Goal: Transaction & Acquisition: Purchase product/service

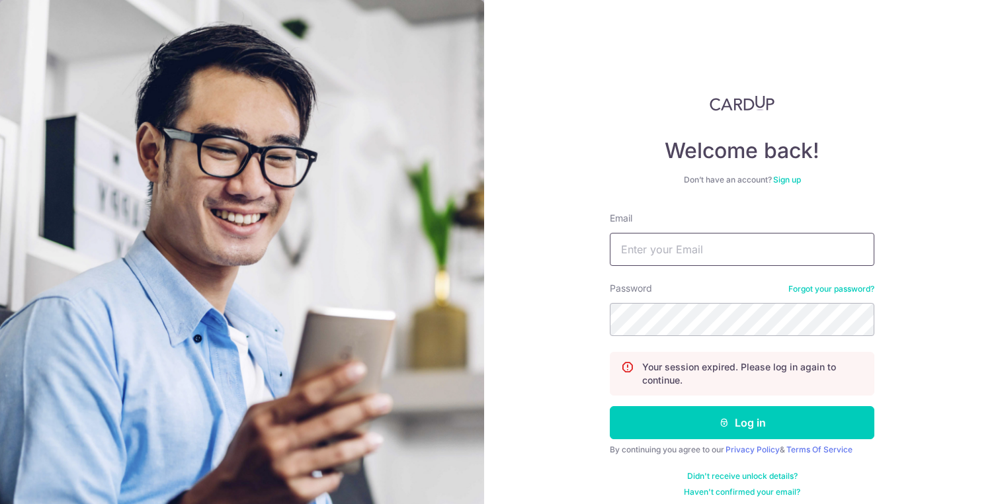
click at [657, 252] on input "Email" at bounding box center [742, 249] width 265 height 33
type input "[EMAIL_ADDRESS][DOMAIN_NAME]"
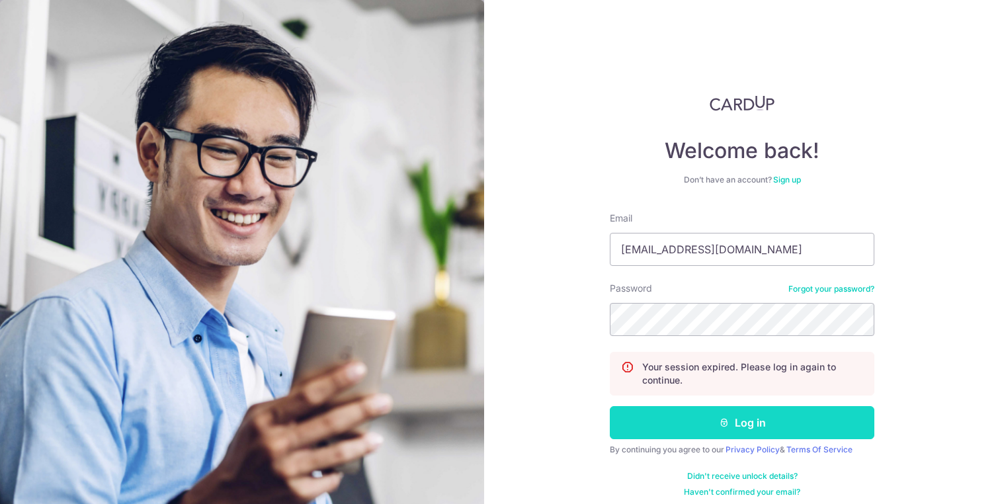
click at [730, 423] on button "Log in" at bounding box center [742, 422] width 265 height 33
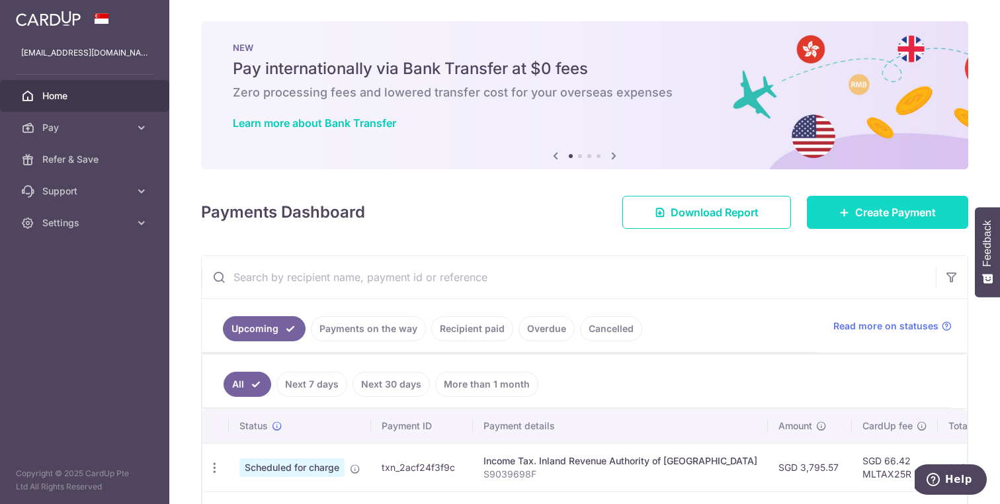
click at [874, 219] on span "Create Payment" at bounding box center [895, 212] width 81 height 16
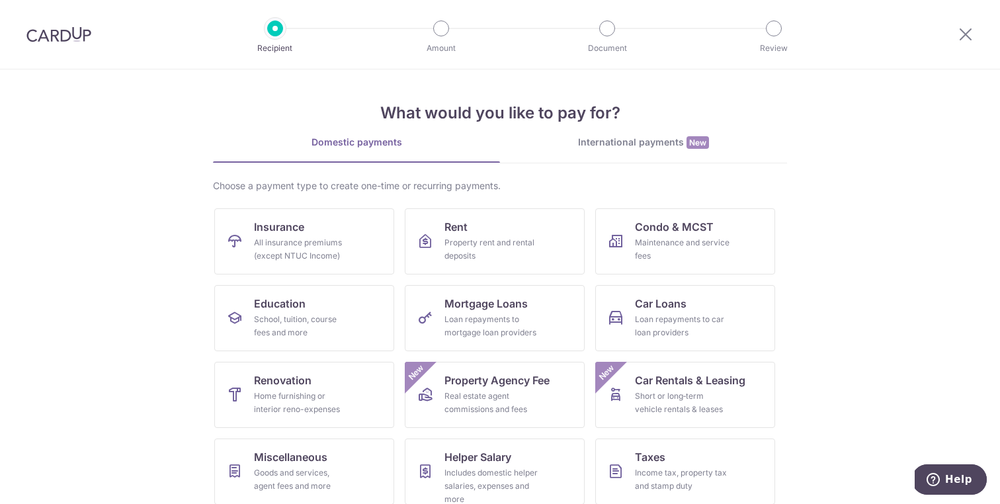
click at [632, 128] on div "What would you like to pay for? Domestic payments International payments New Ch…" at bounding box center [500, 330] width 574 height 522
click at [643, 140] on div "International payments New" at bounding box center [643, 143] width 287 height 14
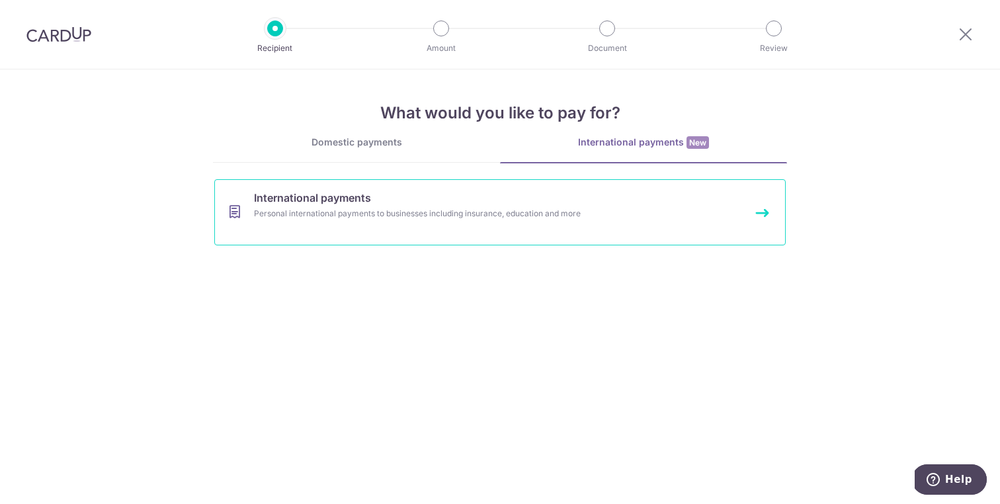
click at [424, 198] on link "International payments Personal international payments to businesses including …" at bounding box center [499, 212] width 571 height 66
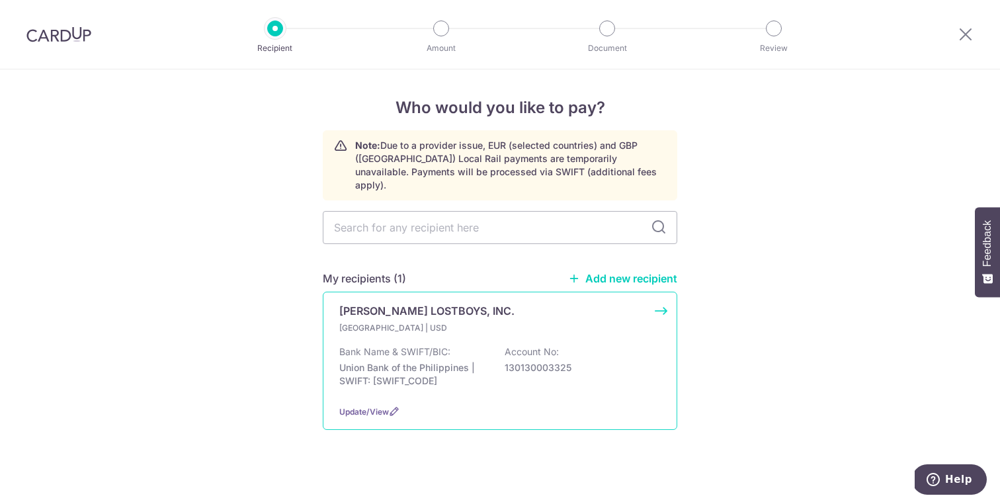
click at [450, 362] on p "Union Bank of the Philippines | SWIFT: [SWIFT_CODE]" at bounding box center [413, 374] width 148 height 26
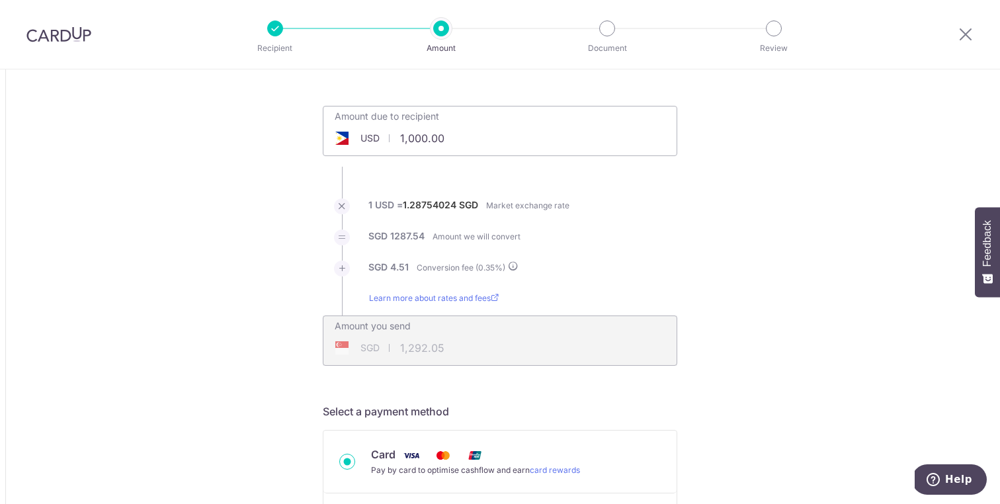
scroll to position [54, 0]
click at [407, 137] on input "1,000.00" at bounding box center [421, 135] width 196 height 30
click at [356, 138] on div "USD" at bounding box center [356, 135] width 67 height 13
click at [403, 138] on input "1,000.00" at bounding box center [421, 135] width 196 height 30
drag, startPoint x: 480, startPoint y: 139, endPoint x: 425, endPoint y: 137, distance: 55.6
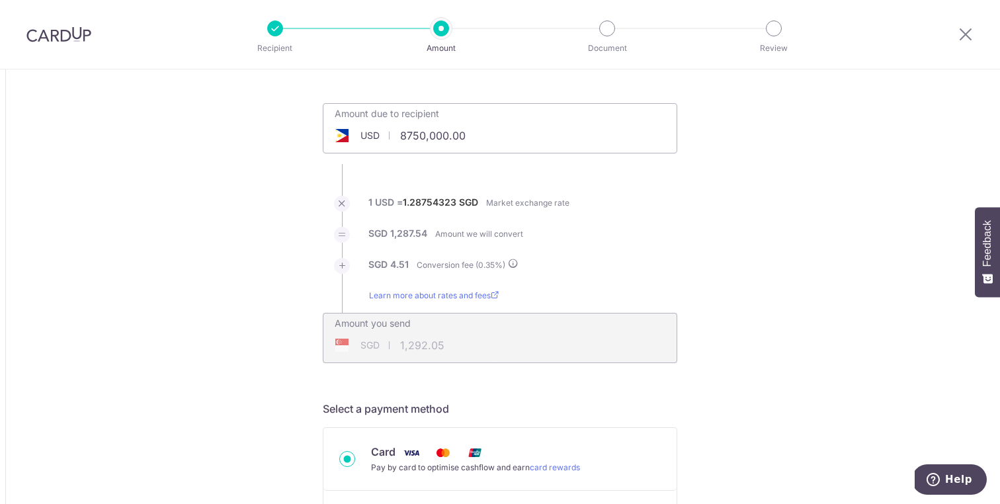
click at [425, 137] on input "8750,000.00" at bounding box center [421, 135] width 196 height 30
type input "8,750.00"
type input "11,305.50"
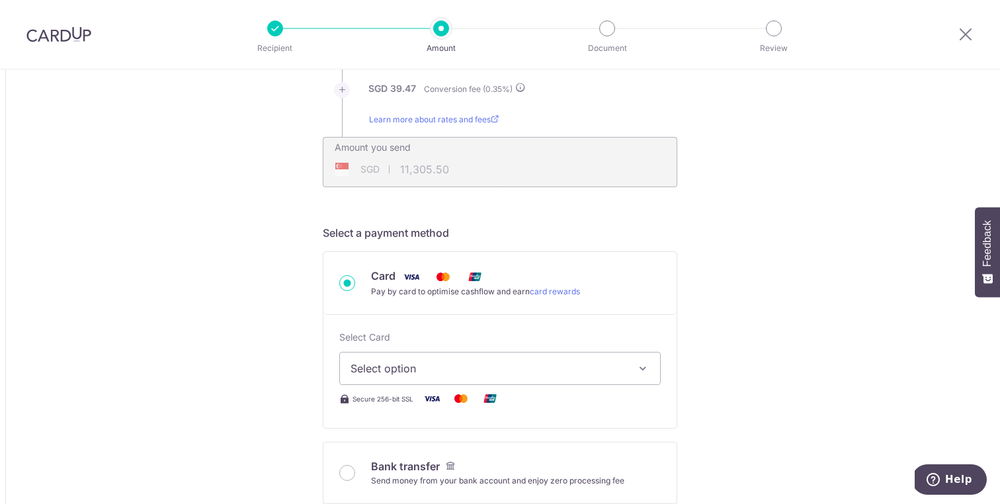
scroll to position [273, 0]
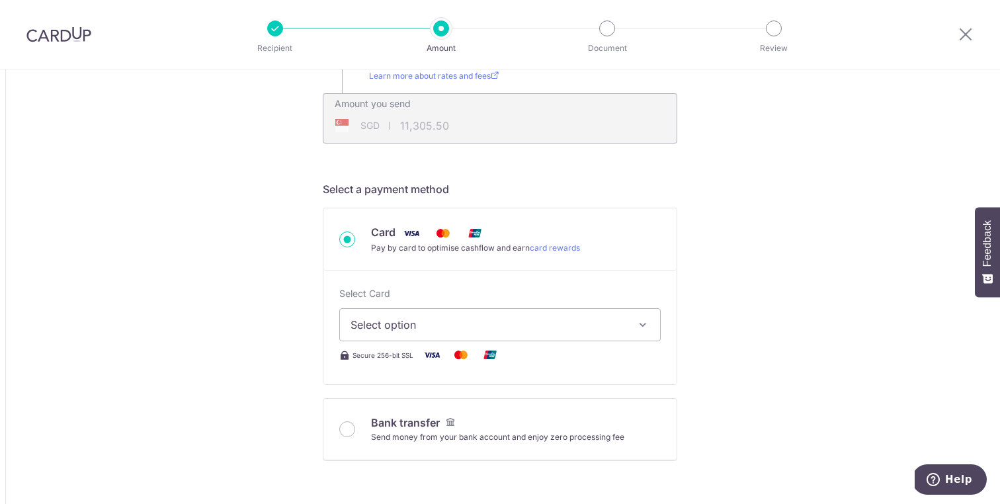
click at [444, 320] on span "Select option" at bounding box center [487, 325] width 275 height 16
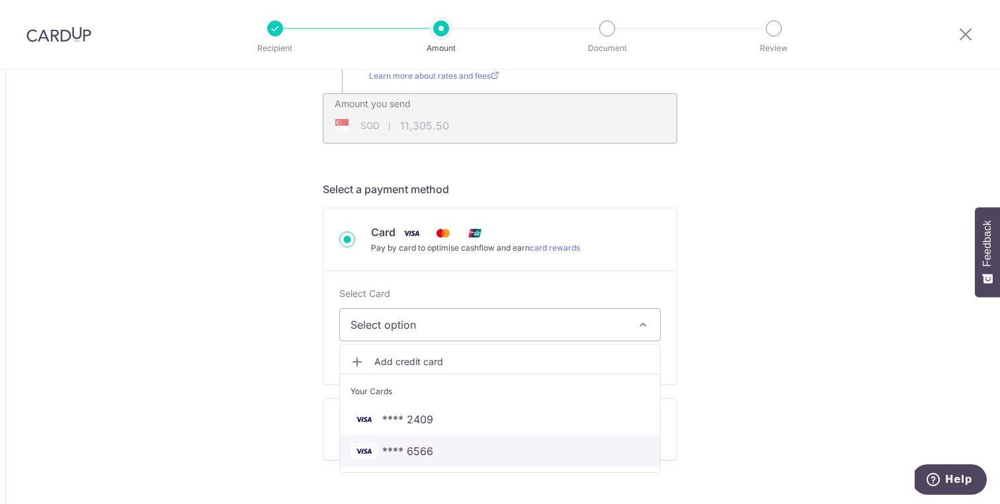
click at [428, 446] on span "**** 6566" at bounding box center [407, 451] width 51 height 16
type input "8,750.00"
type input "11,305.35"
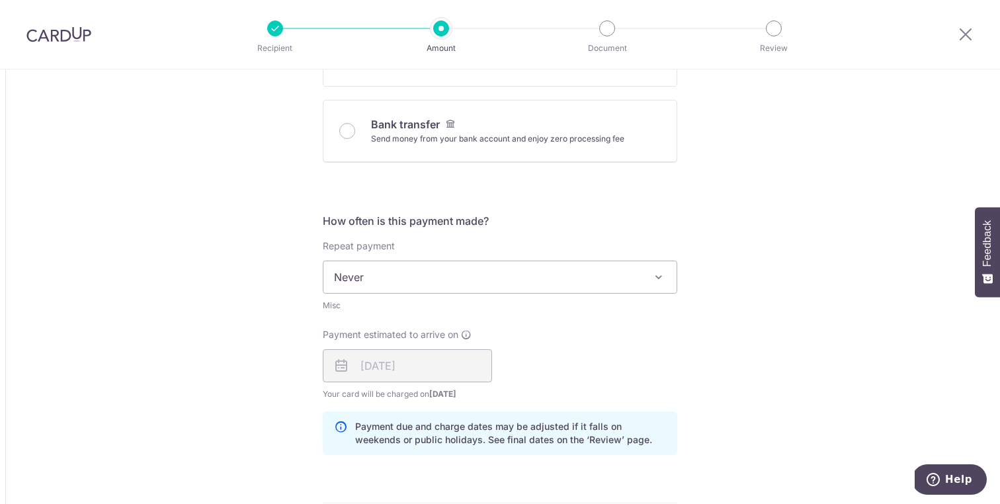
scroll to position [579, 0]
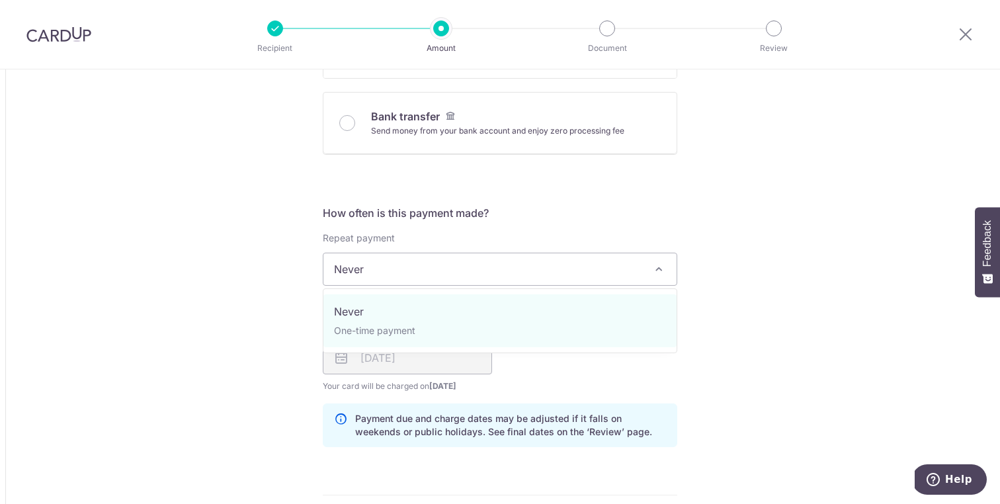
click at [580, 273] on span "Never" at bounding box center [499, 269] width 353 height 32
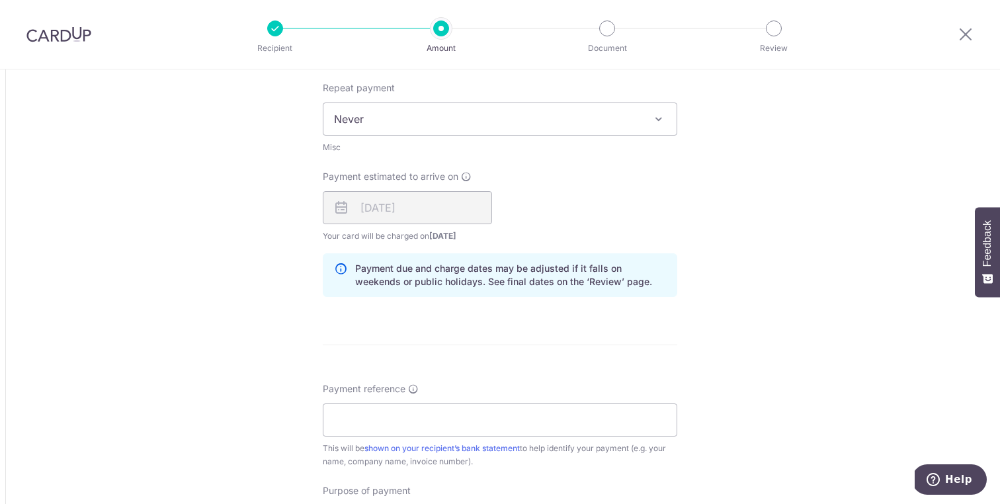
scroll to position [874, 0]
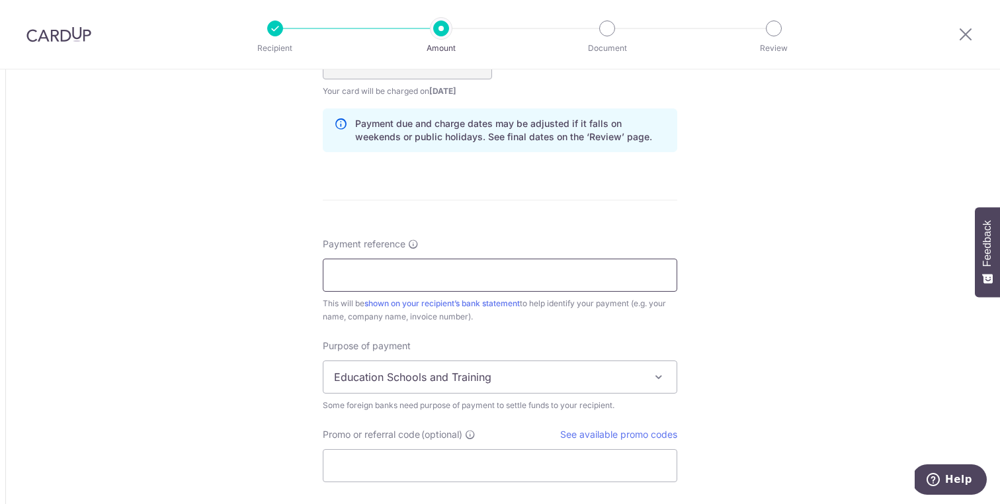
click at [441, 270] on input "Payment reference" at bounding box center [500, 275] width 354 height 33
paste input "DEC04 PVT EC ONGX20"
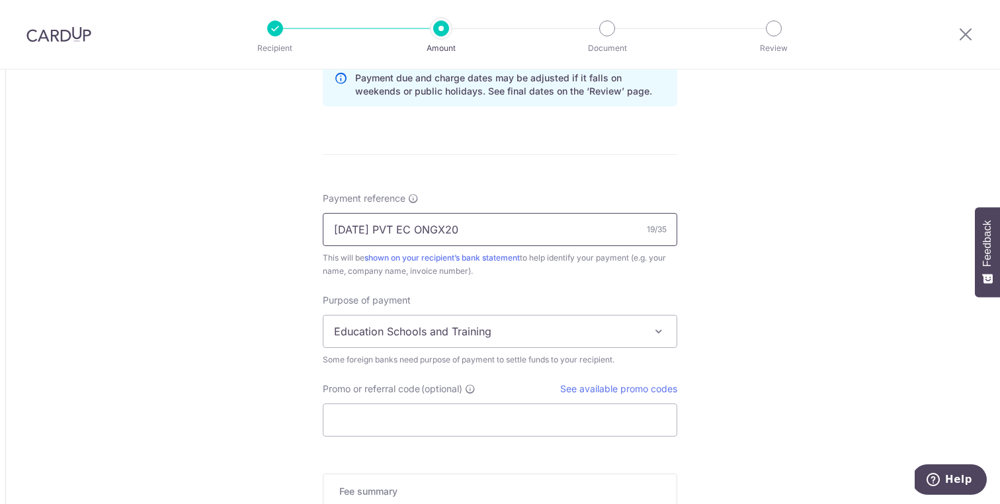
scroll to position [922, 0]
type input "DEC04 PVT EC ONGX20"
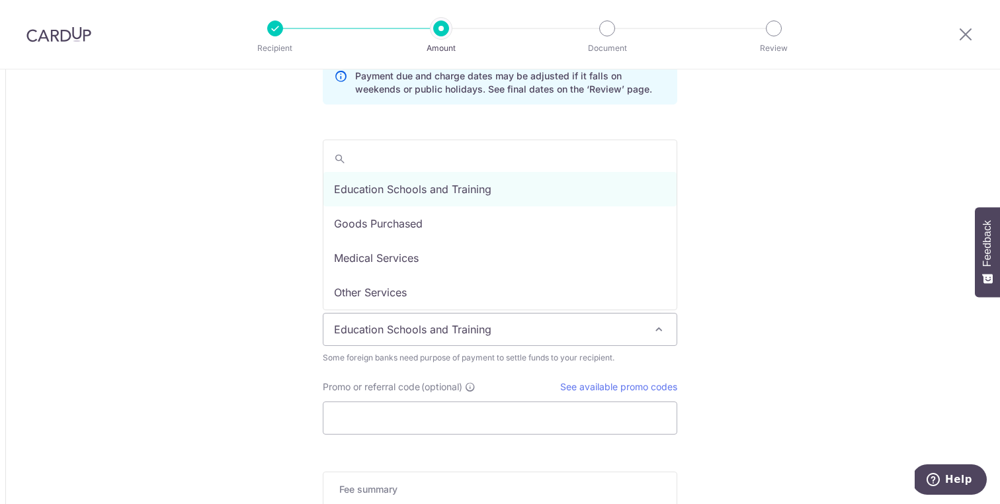
click at [523, 315] on span "Education Schools and Training" at bounding box center [499, 329] width 353 height 32
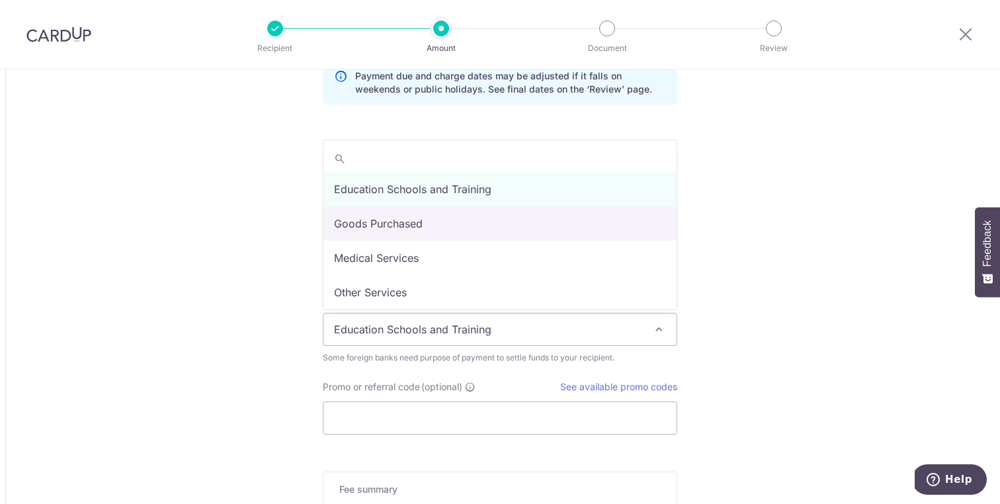
select select "Goods Purchased"
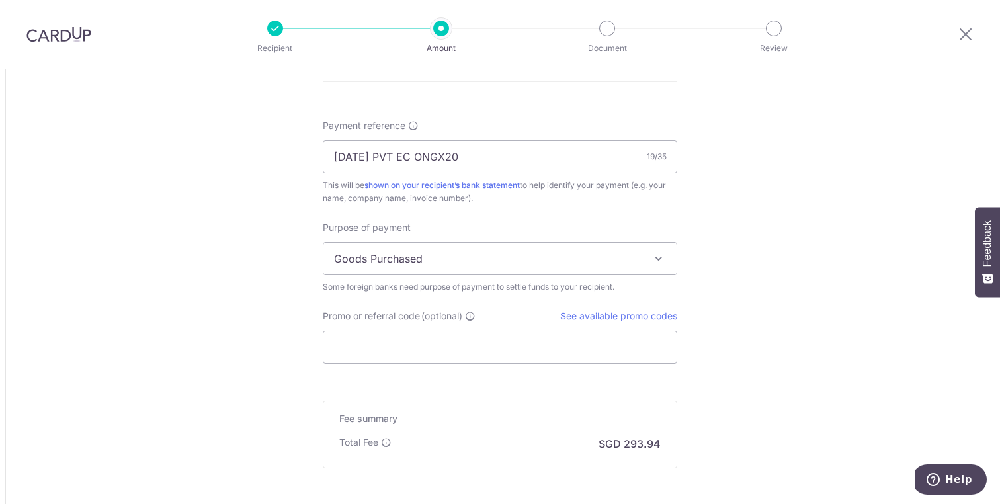
scroll to position [995, 0]
click at [451, 349] on input "Promo or referral code (optional)" at bounding box center [500, 345] width 354 height 33
click at [618, 309] on link "See available promo codes" at bounding box center [618, 313] width 117 height 11
click at [495, 358] on input "Promo or referral code (optional)" at bounding box center [500, 345] width 354 height 33
paste input "GLOBE185"
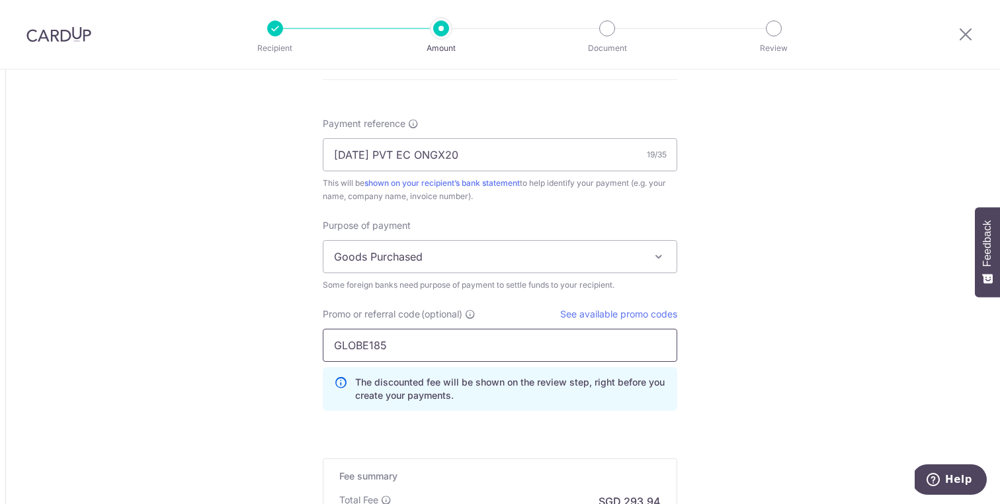
scroll to position [1185, 0]
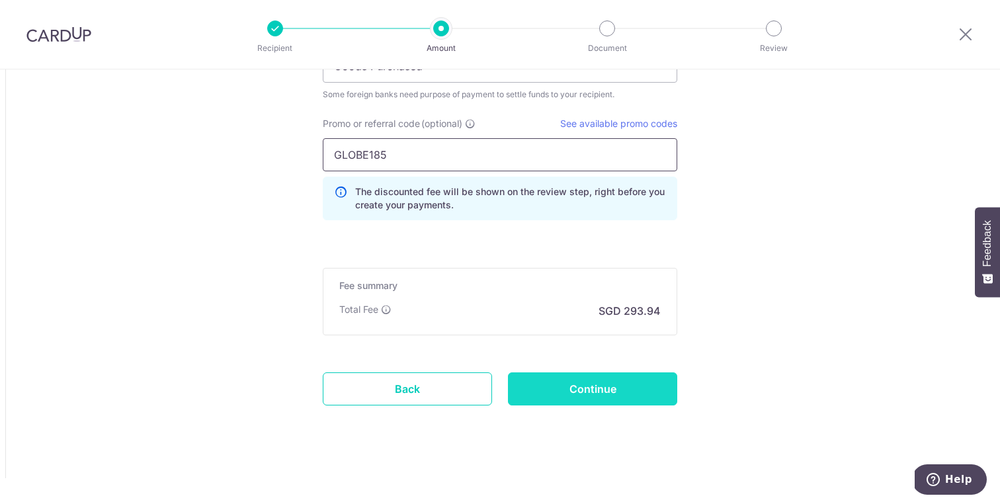
type input "GLOBE185"
click at [605, 393] on input "Continue" at bounding box center [592, 388] width 169 height 33
type input "Create Schedule"
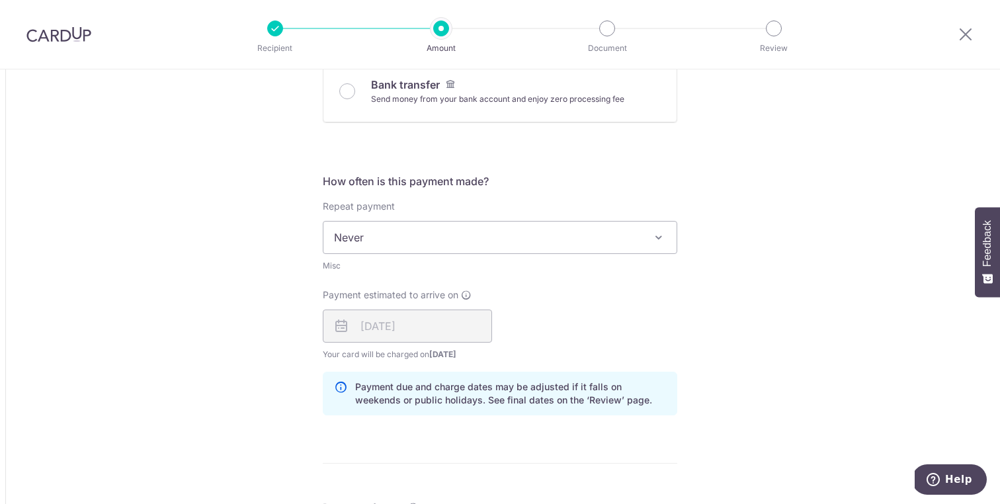
scroll to position [511, 0]
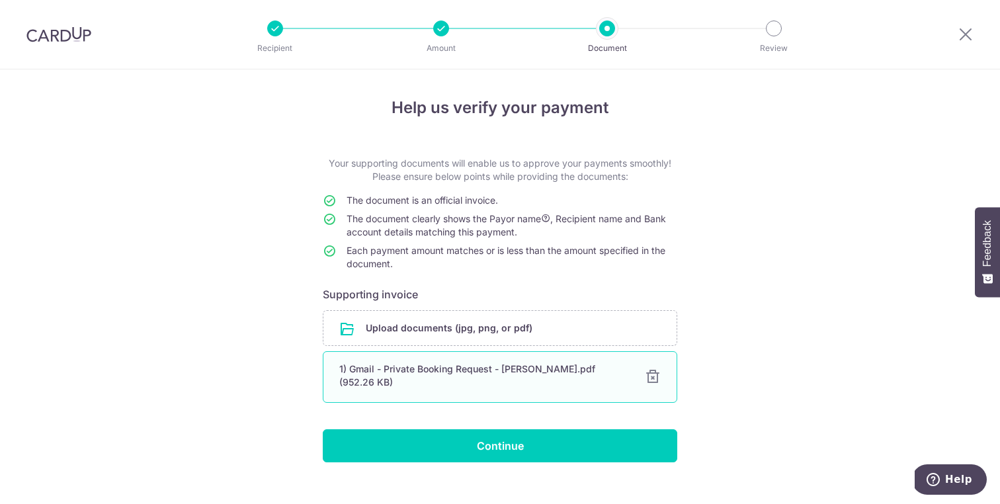
click at [645, 372] on div at bounding box center [653, 377] width 16 height 16
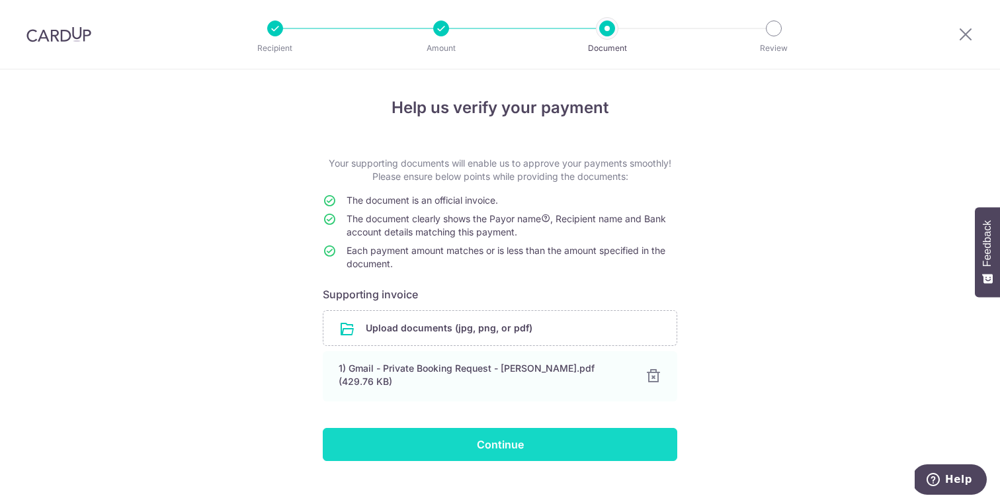
click at [507, 442] on input "Continue" at bounding box center [500, 444] width 354 height 33
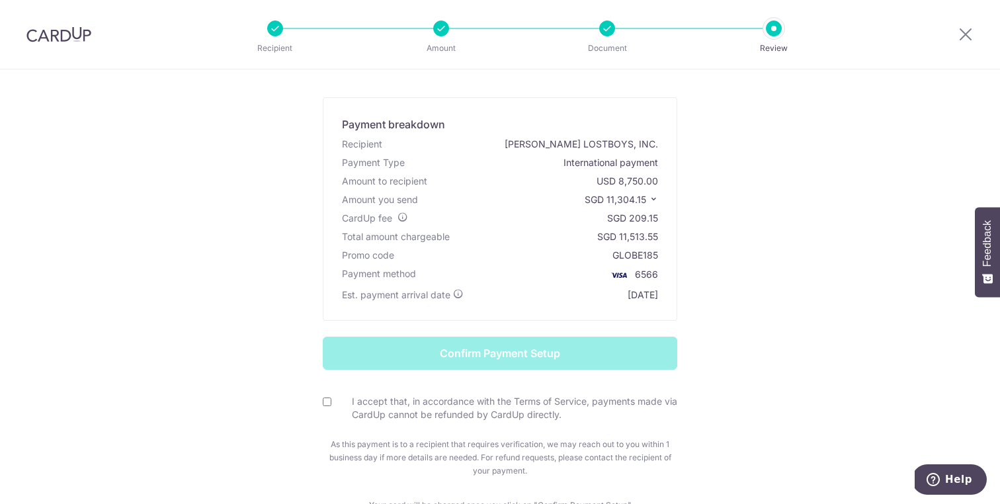
scroll to position [44, 0]
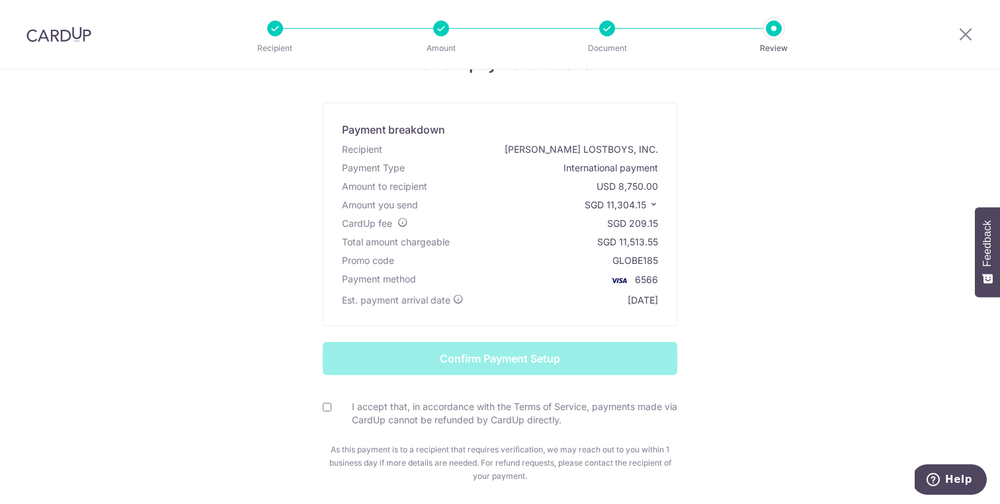
click at [655, 202] on icon at bounding box center [653, 204] width 9 height 9
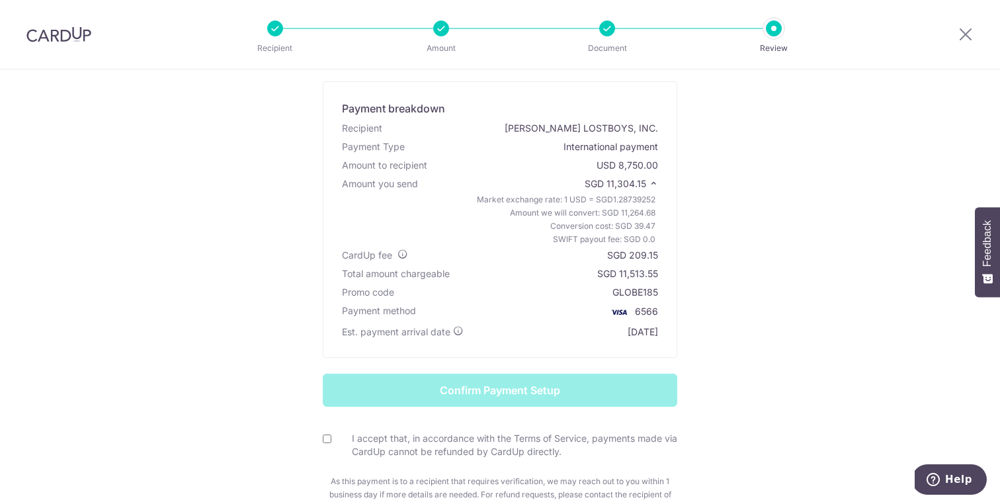
scroll to position [68, 0]
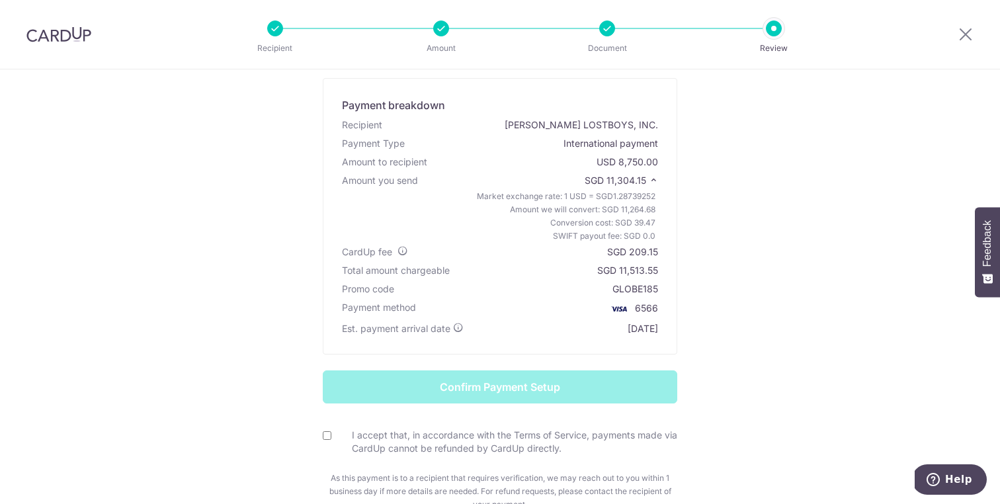
click at [953, 39] on div at bounding box center [965, 34] width 69 height 69
click at [962, 35] on icon at bounding box center [966, 34] width 16 height 17
click at [966, 31] on icon at bounding box center [966, 34] width 16 height 17
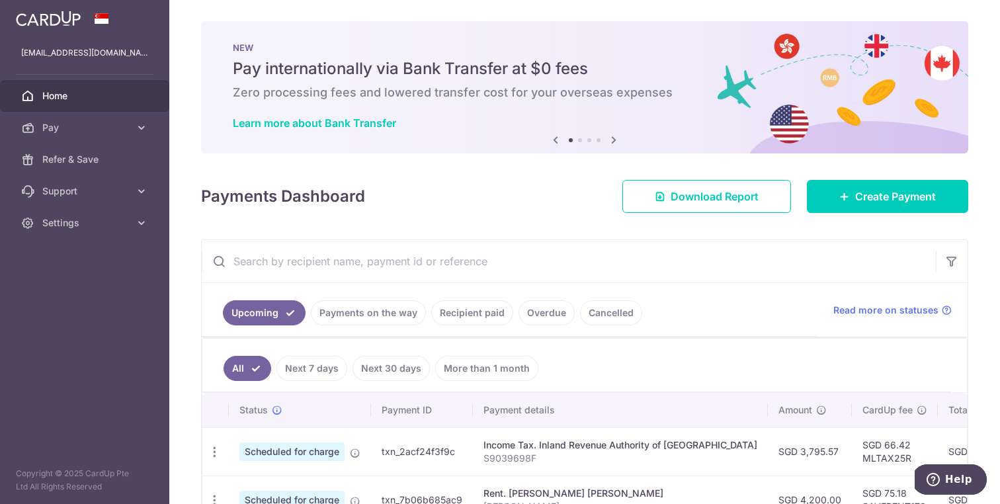
scroll to position [147, 0]
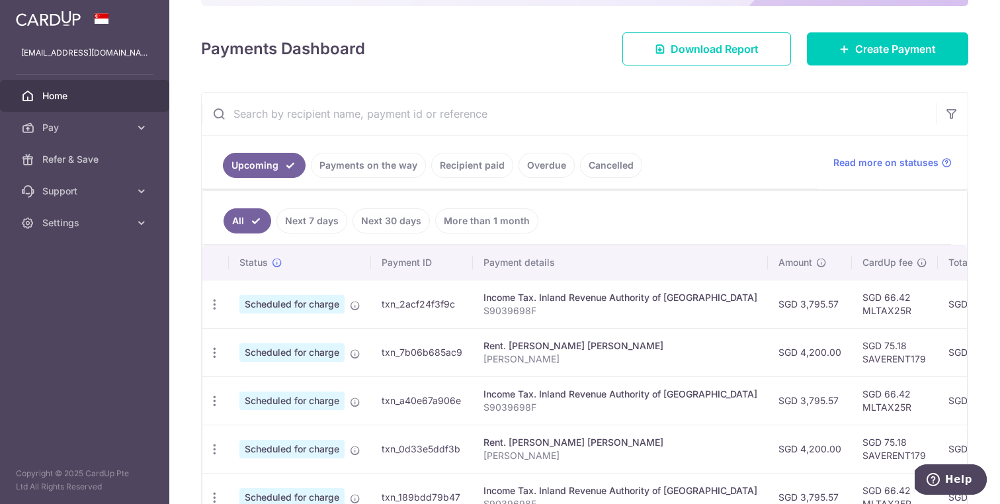
click at [856, 67] on div "× Pause Schedule Pause all future payments in this series Pause just this one p…" at bounding box center [584, 252] width 831 height 504
click at [845, 60] on link "Create Payment" at bounding box center [887, 48] width 161 height 33
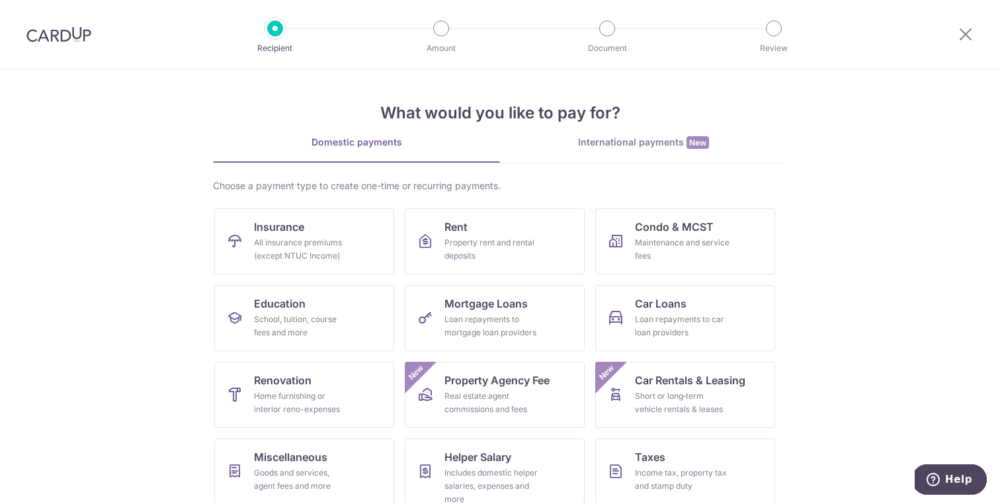
click at [626, 125] on div "What would you like to pay for? Domestic payments International payments New Ch…" at bounding box center [500, 330] width 574 height 522
click at [631, 141] on div "International payments New" at bounding box center [643, 143] width 287 height 14
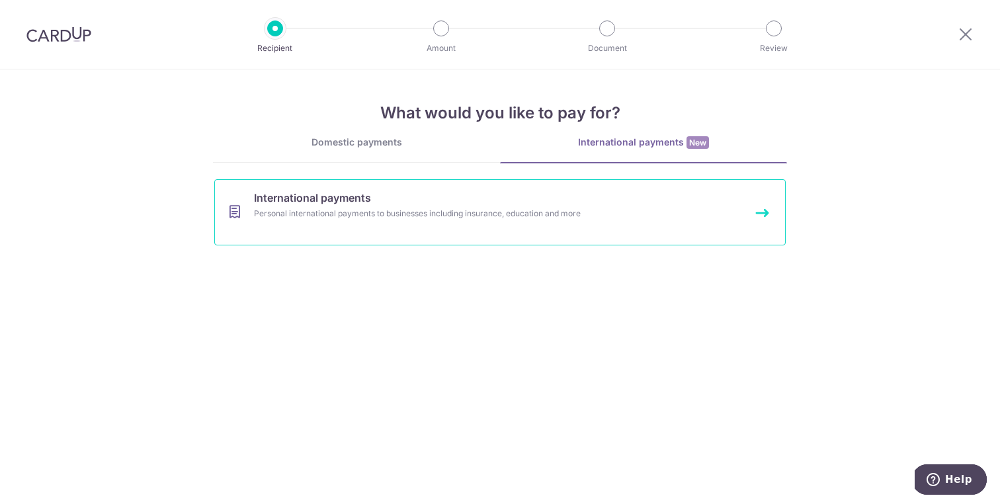
click at [438, 210] on div "Personal international payments to businesses including insurance, education an…" at bounding box center [482, 213] width 457 height 13
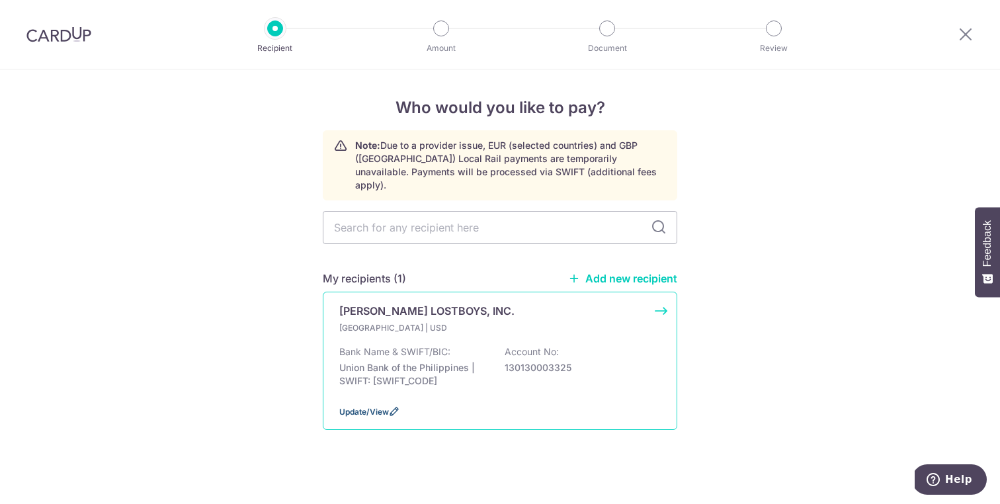
click at [393, 406] on icon at bounding box center [394, 411] width 11 height 11
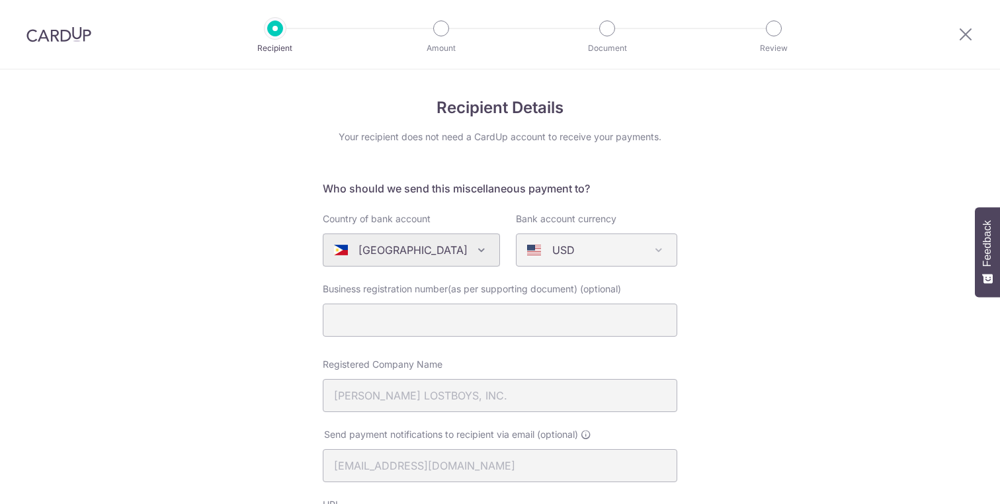
select select "22428"
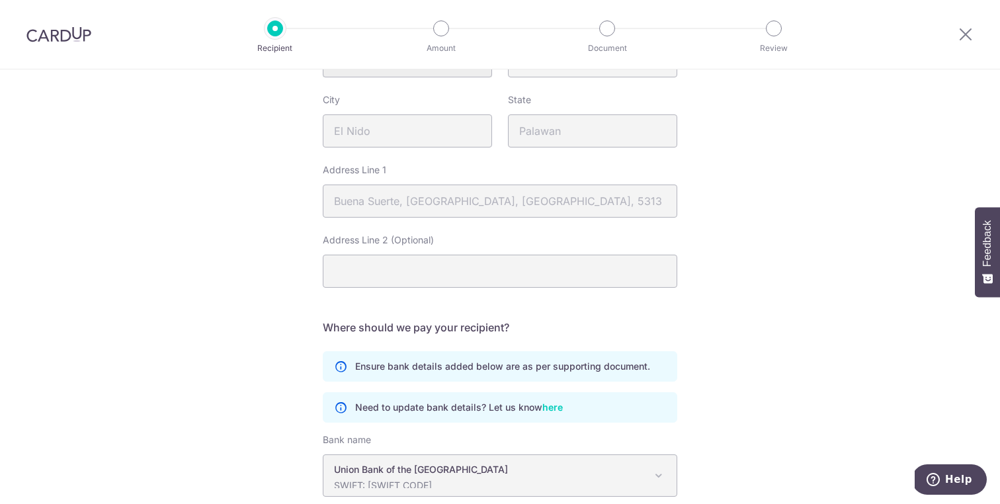
scroll to position [714, 0]
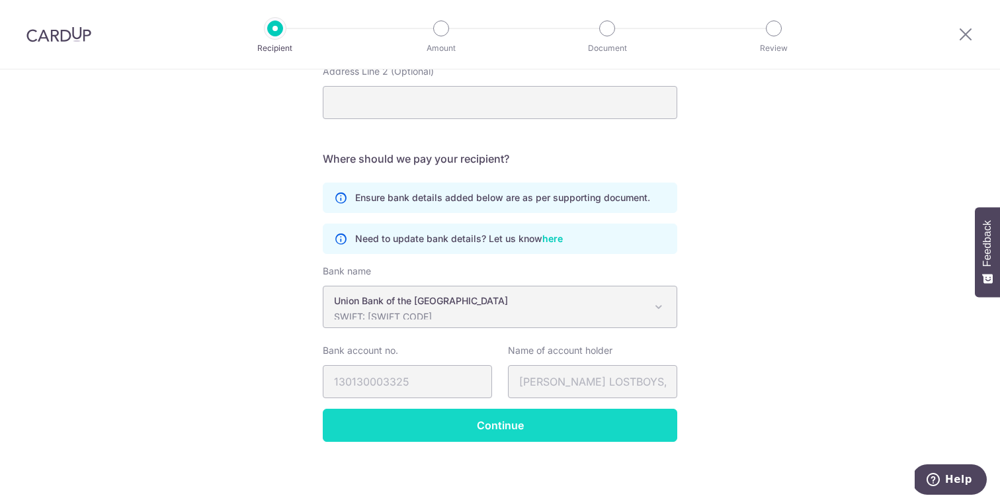
click at [507, 421] on input "Continue" at bounding box center [500, 425] width 354 height 33
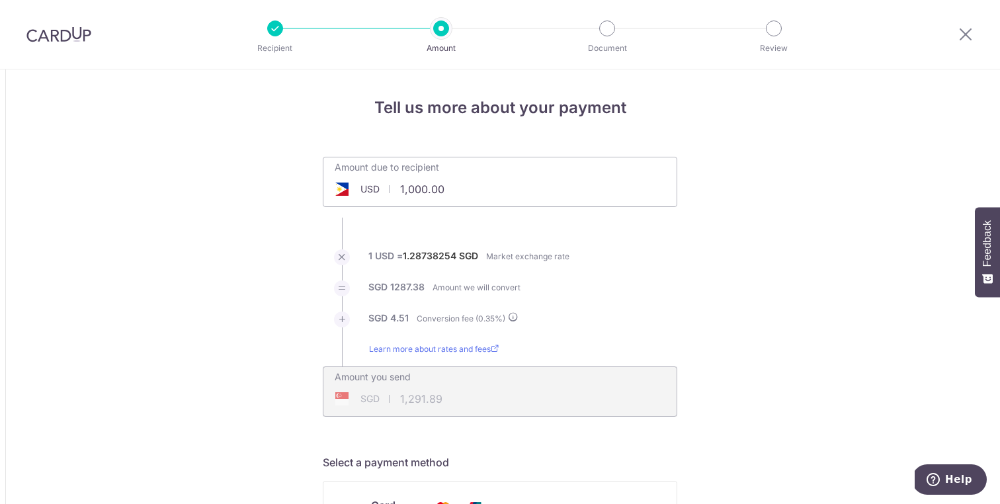
click at [402, 188] on input "1,000.00" at bounding box center [421, 189] width 196 height 30
click at [475, 193] on input "8750,000.00" at bounding box center [421, 189] width 196 height 30
type input "8,750.00"
type input "11,304.21"
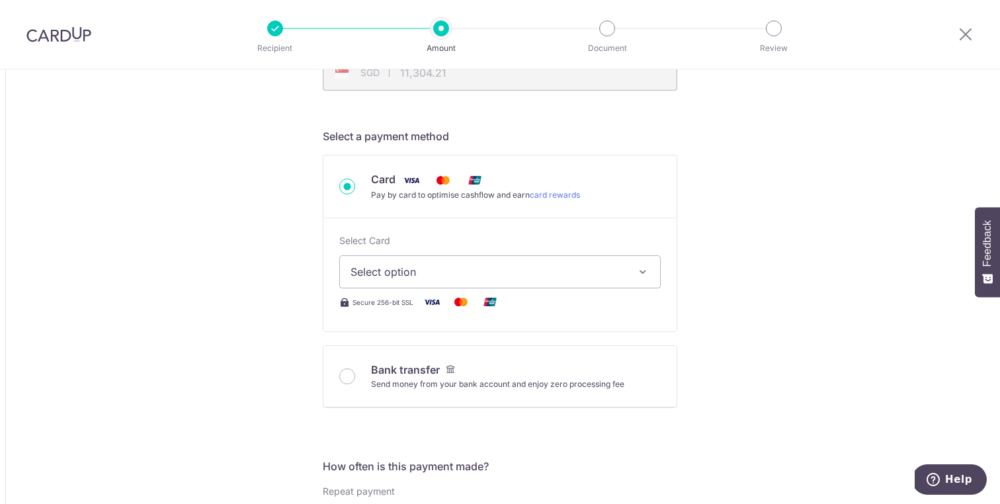
scroll to position [341, 0]
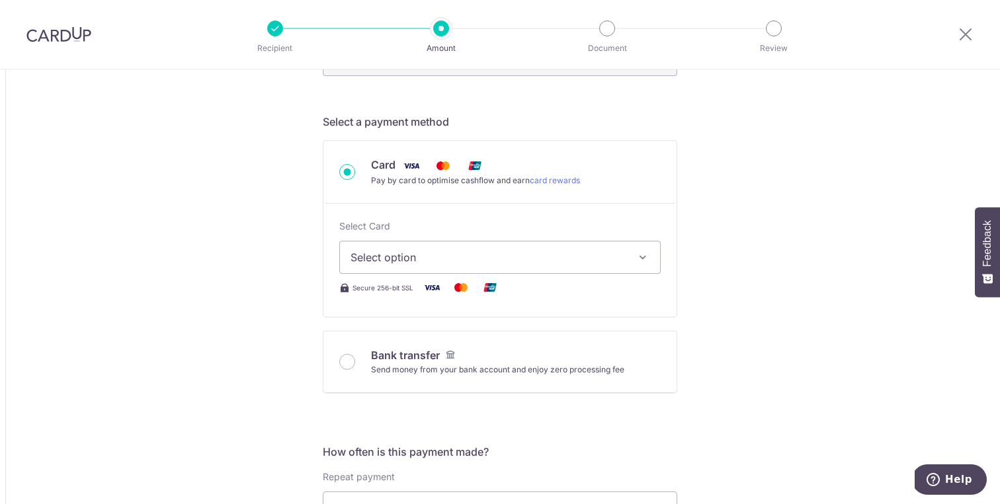
click at [413, 259] on span "Select option" at bounding box center [487, 257] width 275 height 16
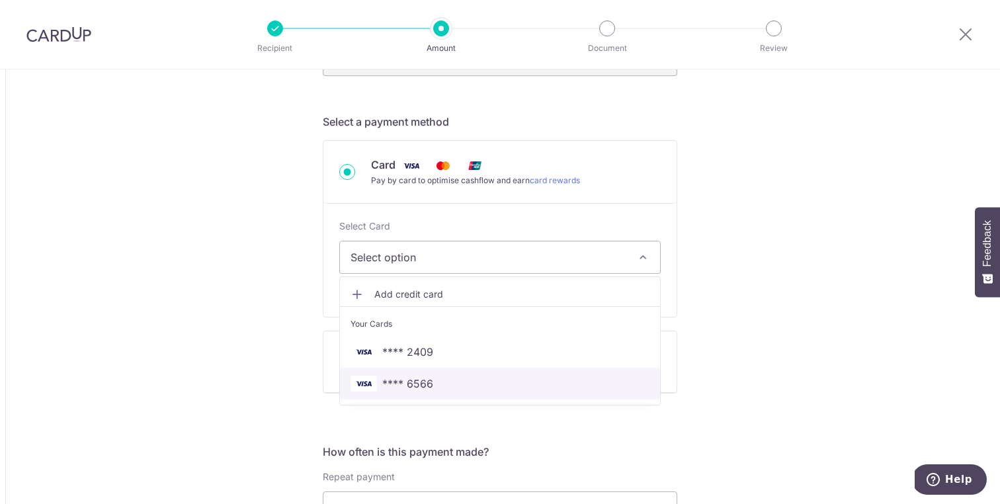
click at [436, 385] on span "**** 6566" at bounding box center [499, 384] width 299 height 16
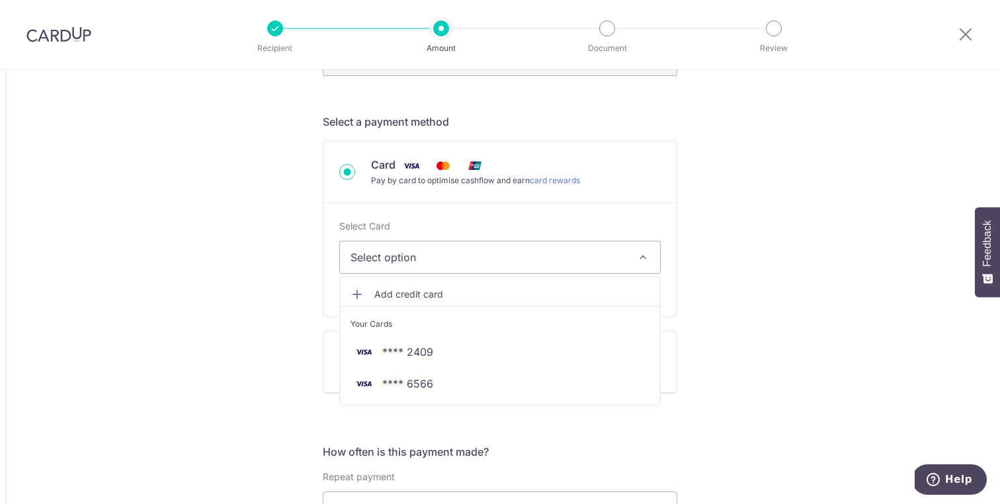
type input "8,750.00"
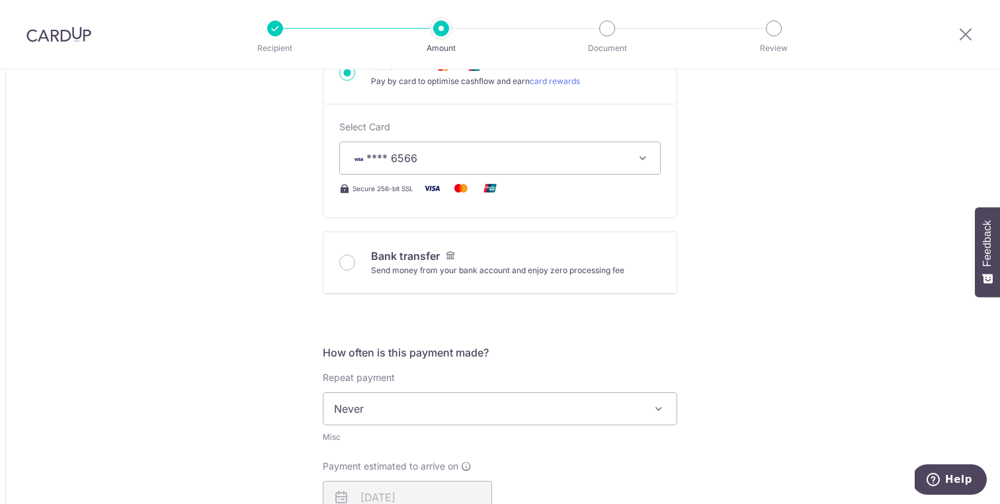
scroll to position [546, 0]
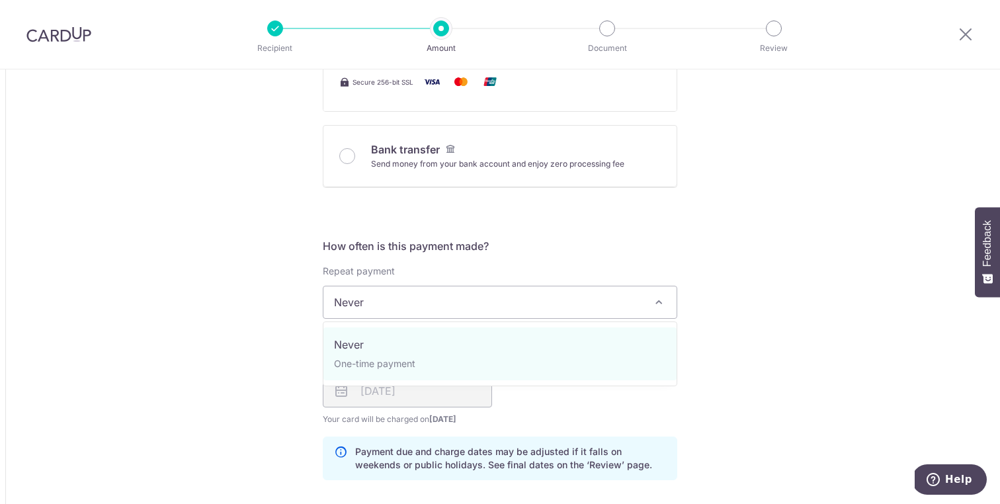
click at [516, 302] on span "Never" at bounding box center [499, 302] width 353 height 32
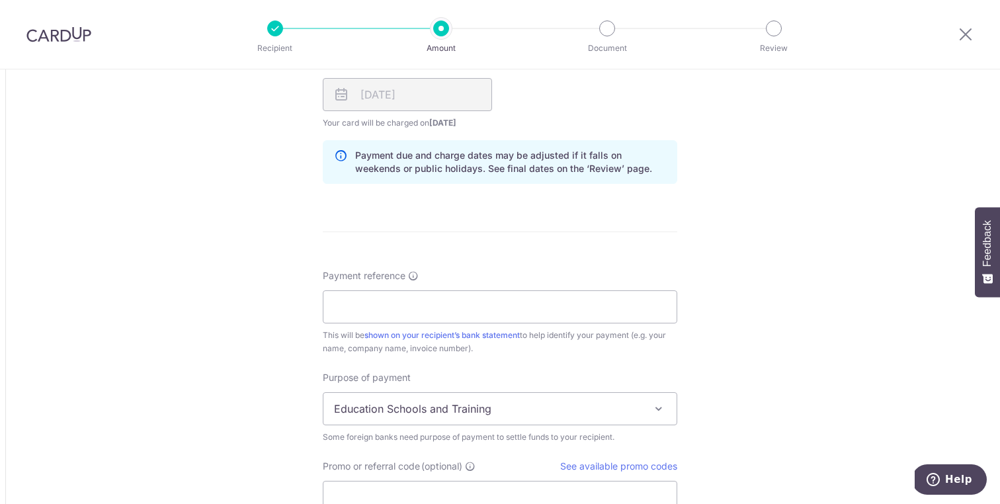
scroll to position [855, 0]
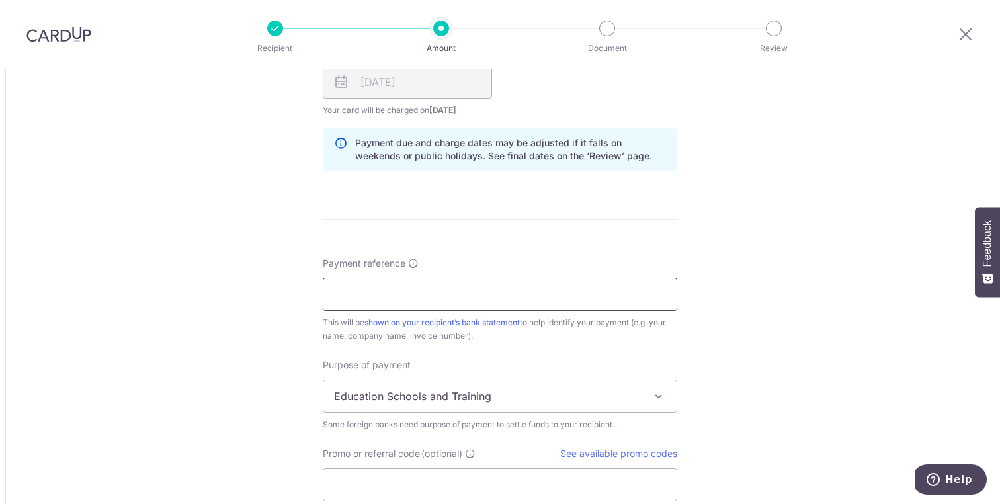
click at [438, 305] on input "Payment reference" at bounding box center [500, 294] width 354 height 33
paste input "[DATE] PVT EC ONGX20"
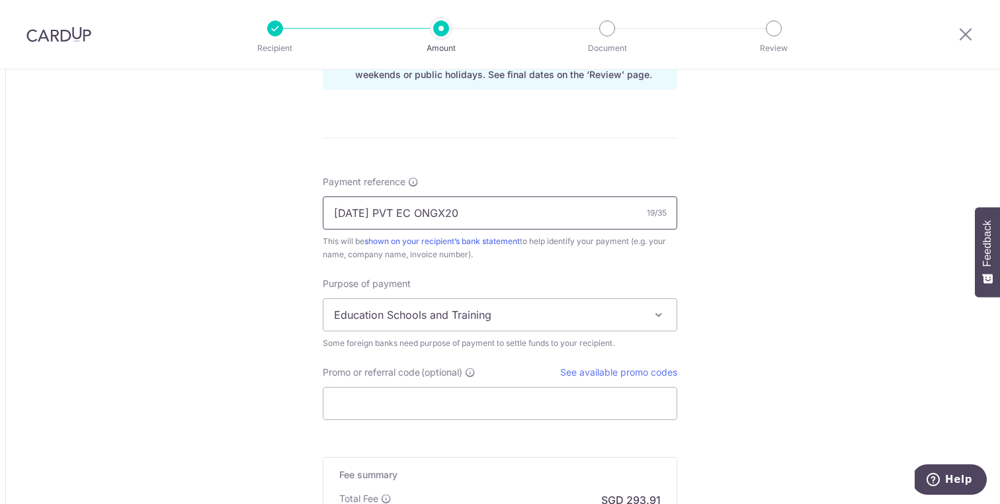
scroll to position [971, 0]
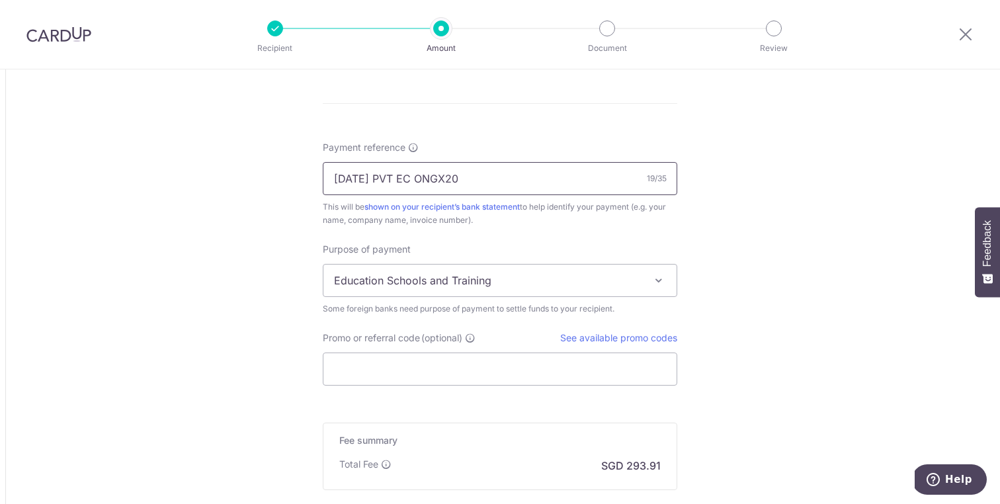
type input "[DATE] PVT EC ONGX20"
click at [448, 282] on span "Education Schools and Training" at bounding box center [499, 281] width 353 height 32
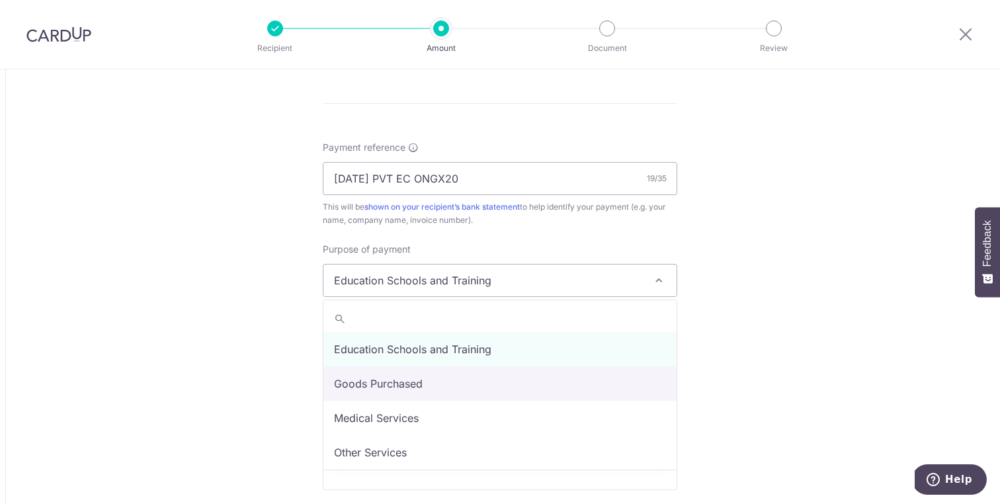
select select "Goods Purchased"
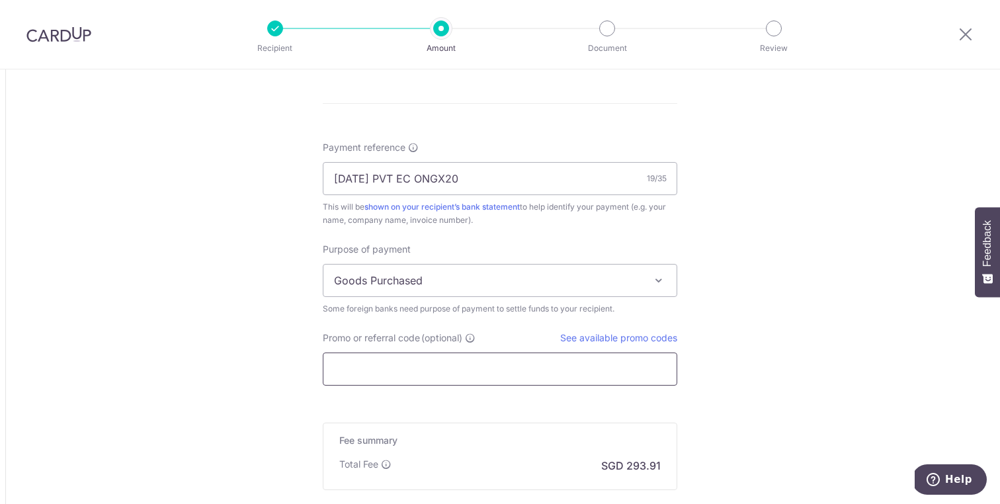
click at [384, 374] on input "Promo or referral code (optional)" at bounding box center [500, 368] width 354 height 33
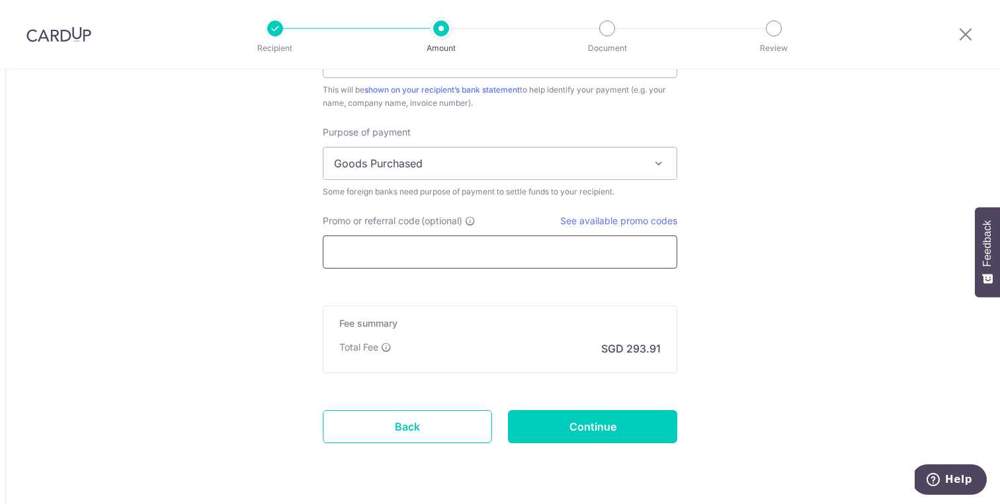
scroll to position [1126, 0]
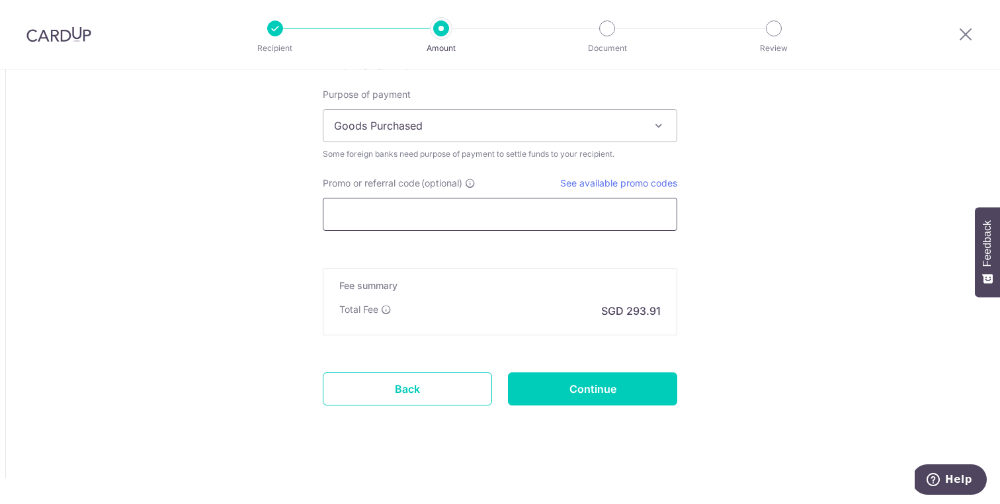
click at [376, 202] on input "Promo or referral code (optional)" at bounding box center [500, 214] width 354 height 33
paste input "GLOBE185"
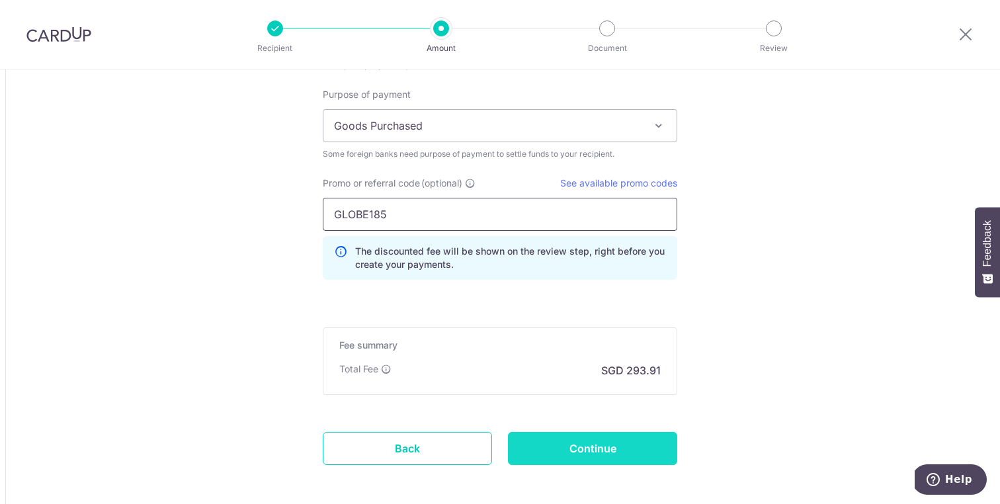
type input "GLOBE185"
click at [616, 451] on input "Continue" at bounding box center [592, 448] width 169 height 33
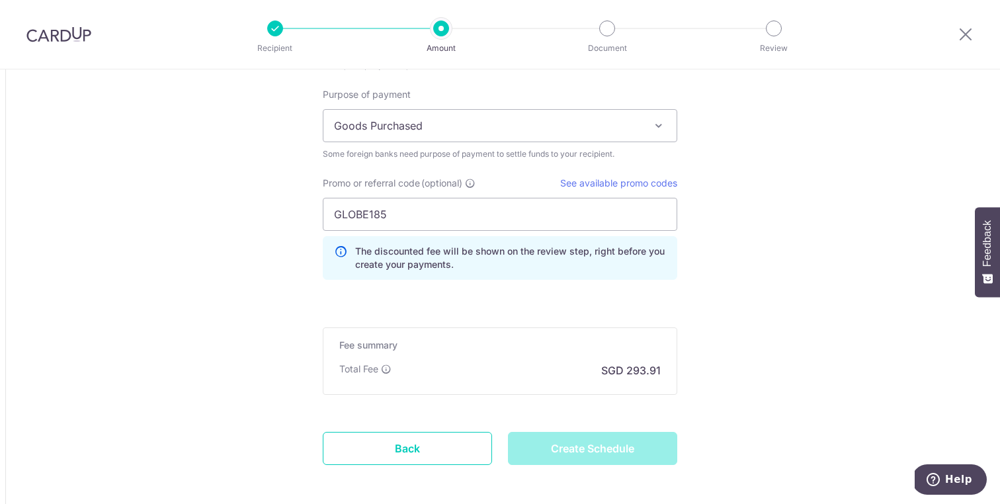
type input "Create Schedule"
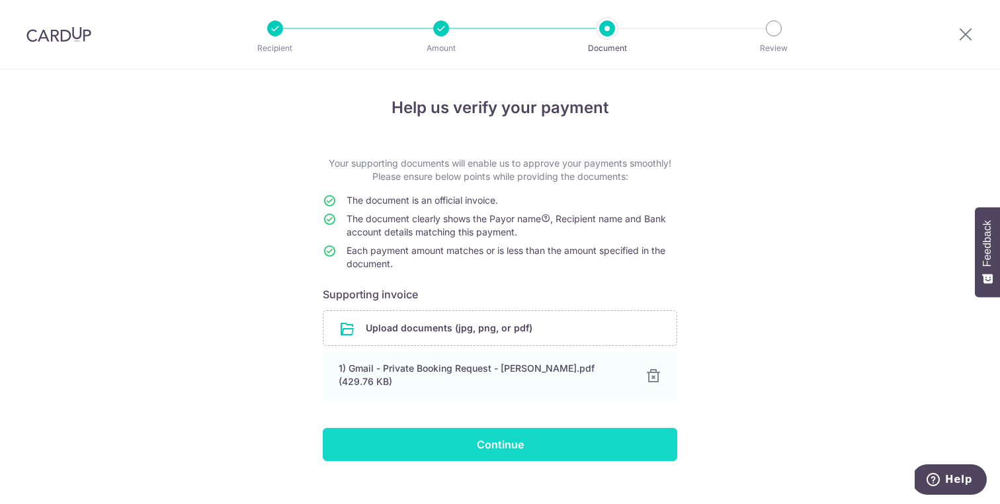
click at [493, 448] on input "Continue" at bounding box center [500, 444] width 354 height 33
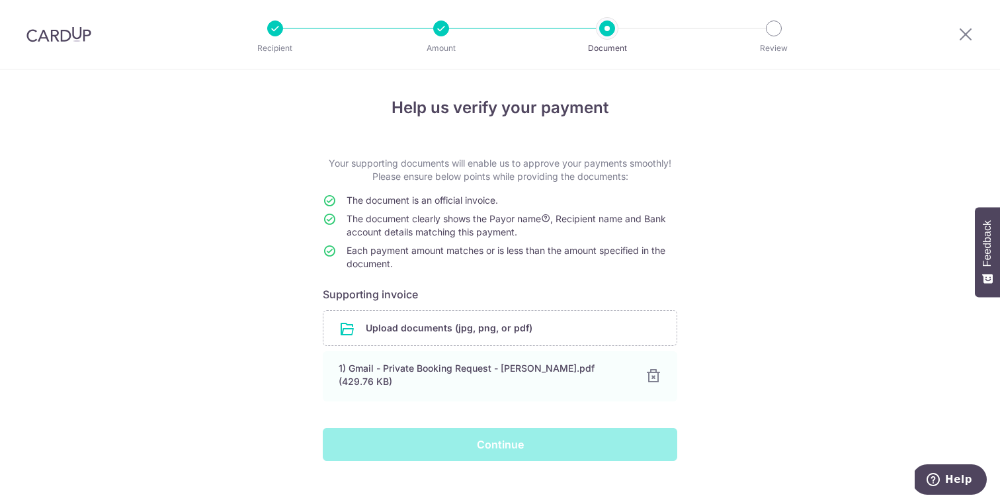
scroll to position [13, 0]
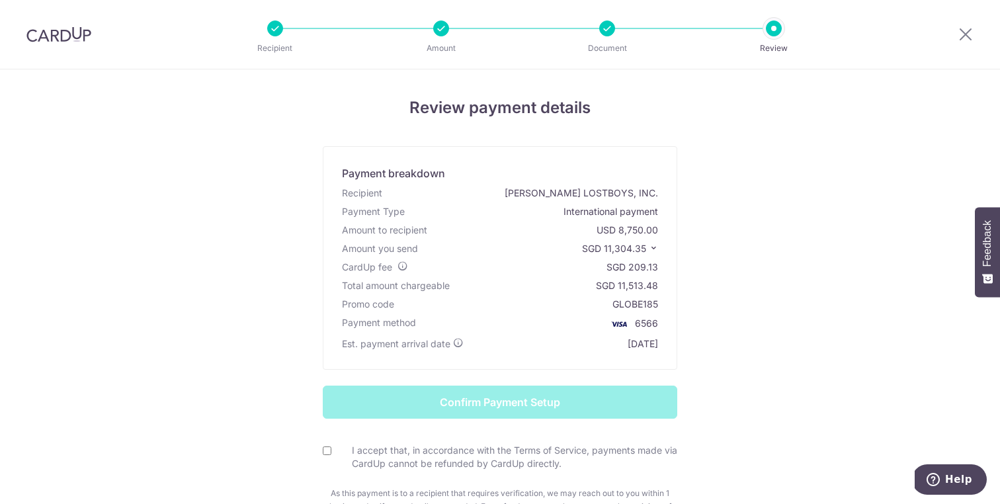
scroll to position [95, 0]
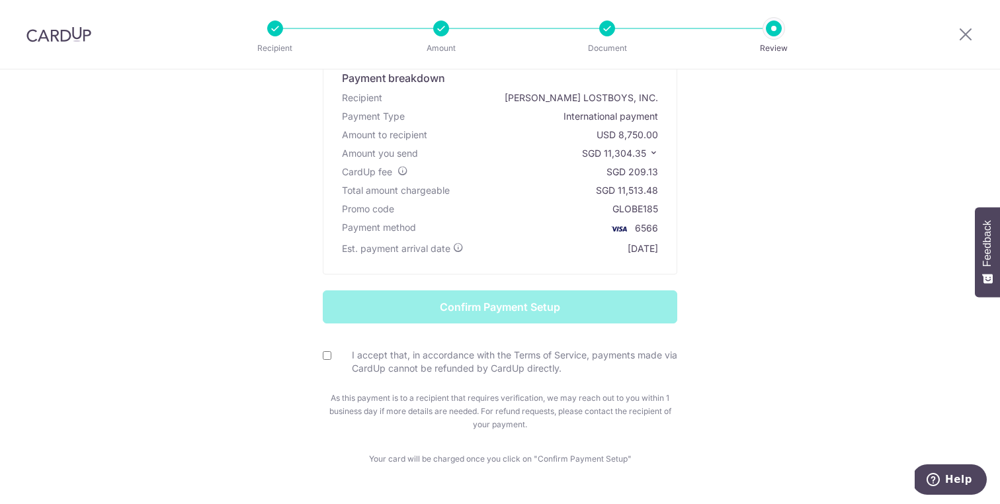
click at [327, 354] on input "I accept that, in accordance with the Terms of Service, payments made via CardU…" at bounding box center [327, 355] width 9 height 9
checkbox input "true"
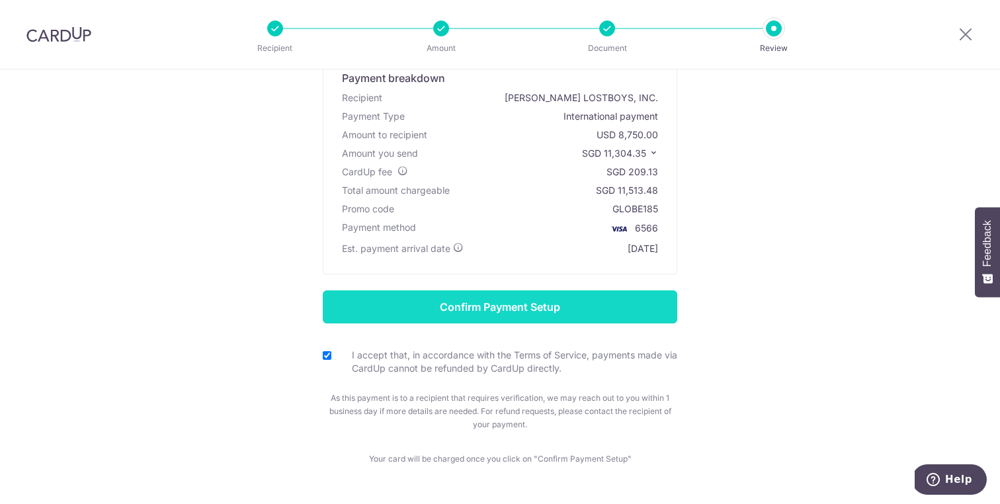
click at [487, 310] on input "Confirm Payment Setup" at bounding box center [500, 306] width 354 height 33
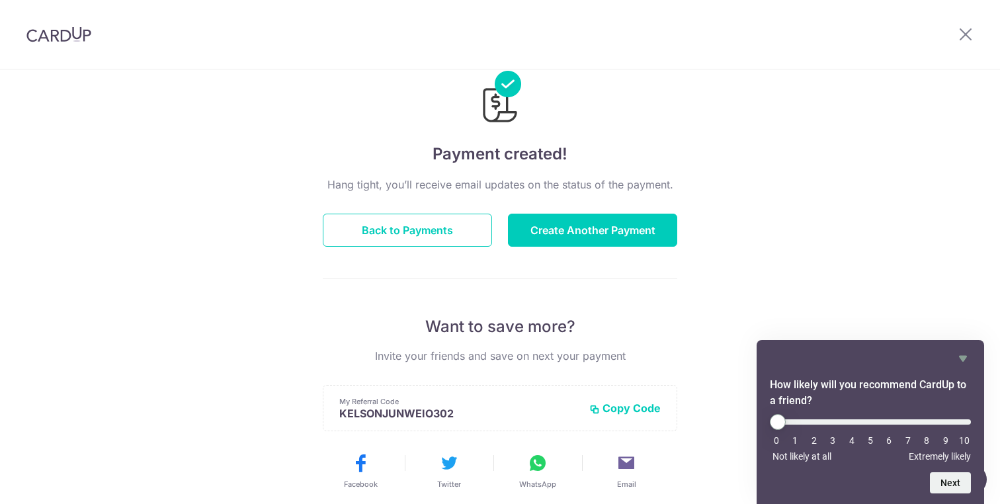
scroll to position [38, 0]
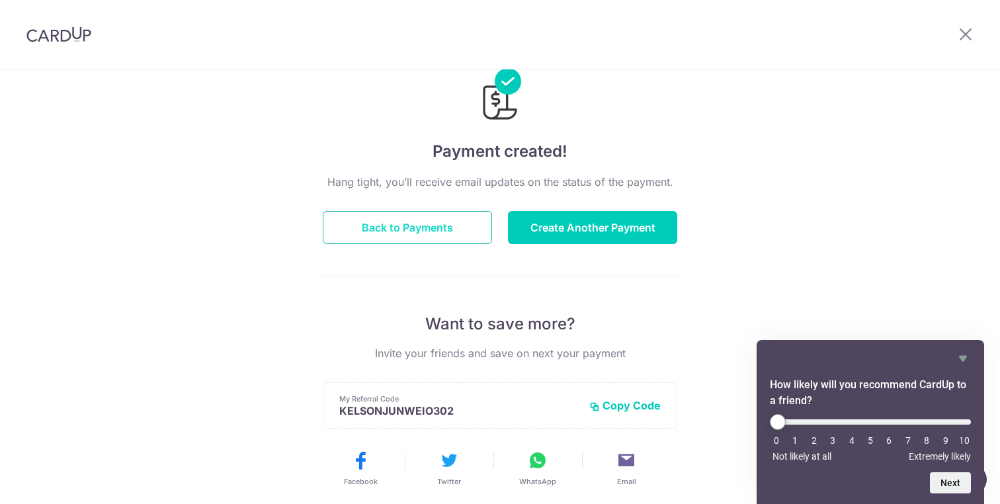
click at [462, 216] on button "Back to Payments" at bounding box center [407, 227] width 169 height 33
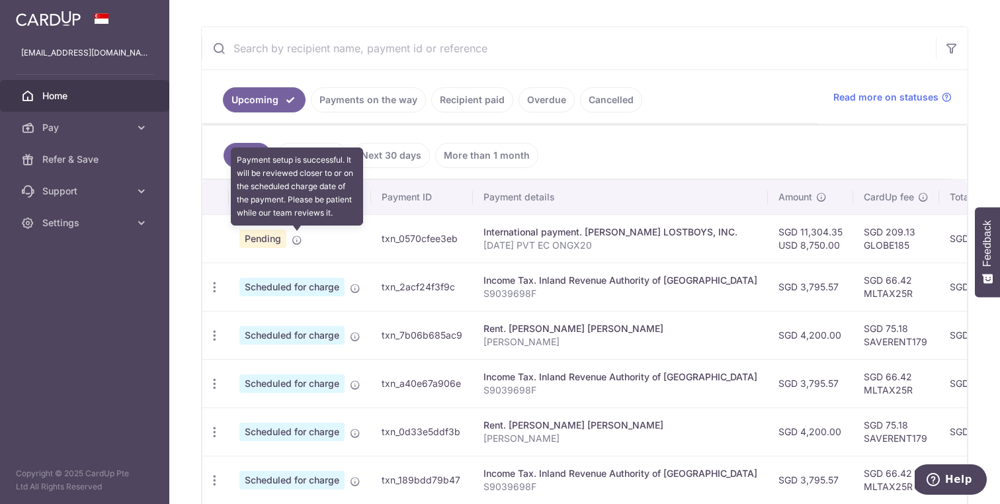
click at [296, 241] on icon at bounding box center [297, 240] width 11 height 11
